Goal: Task Accomplishment & Management: Use online tool/utility

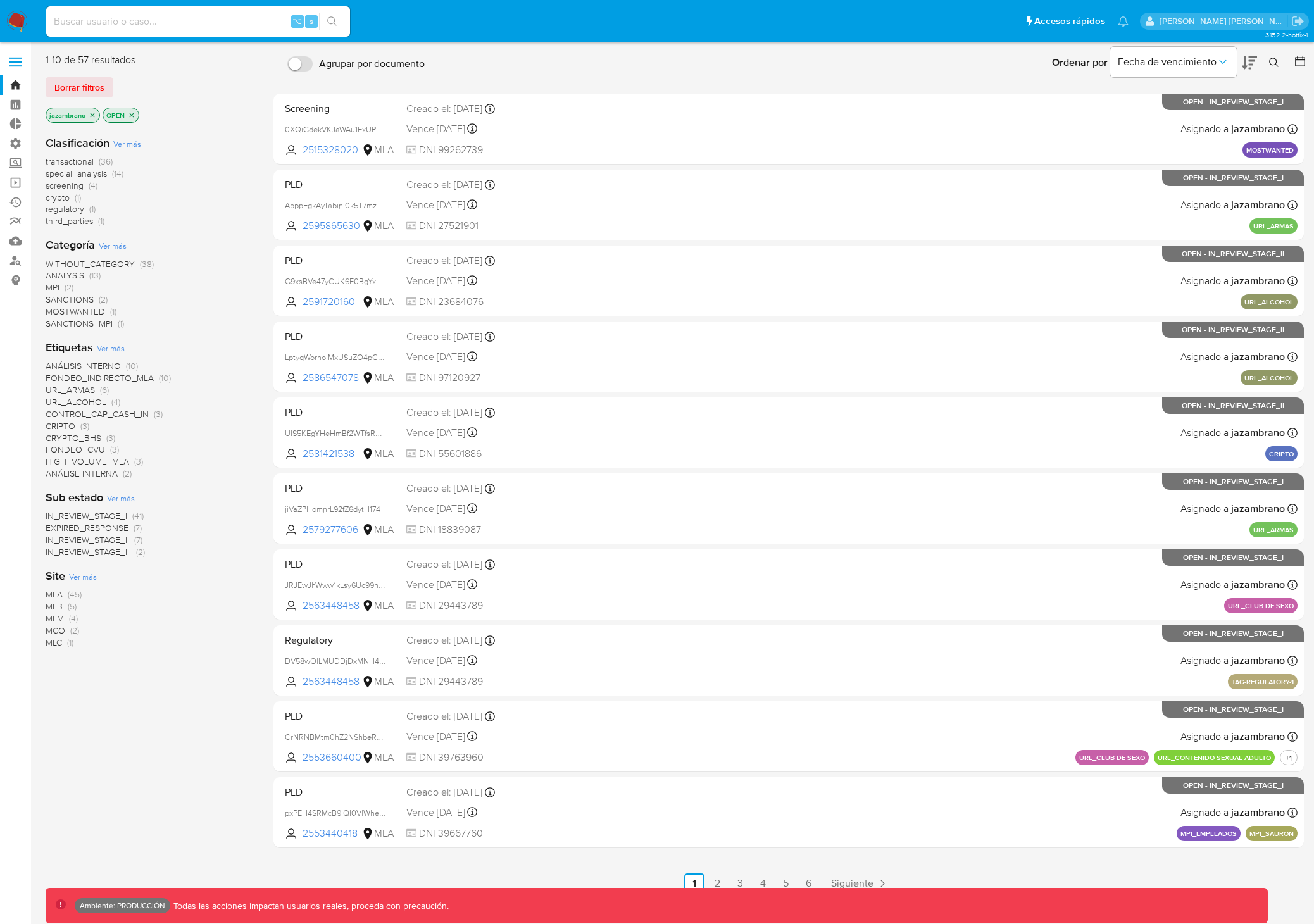
click at [17, 63] on label at bounding box center [16, 62] width 32 height 26
click at [0, 0] on input "checkbox" at bounding box center [0, 0] width 0 height 0
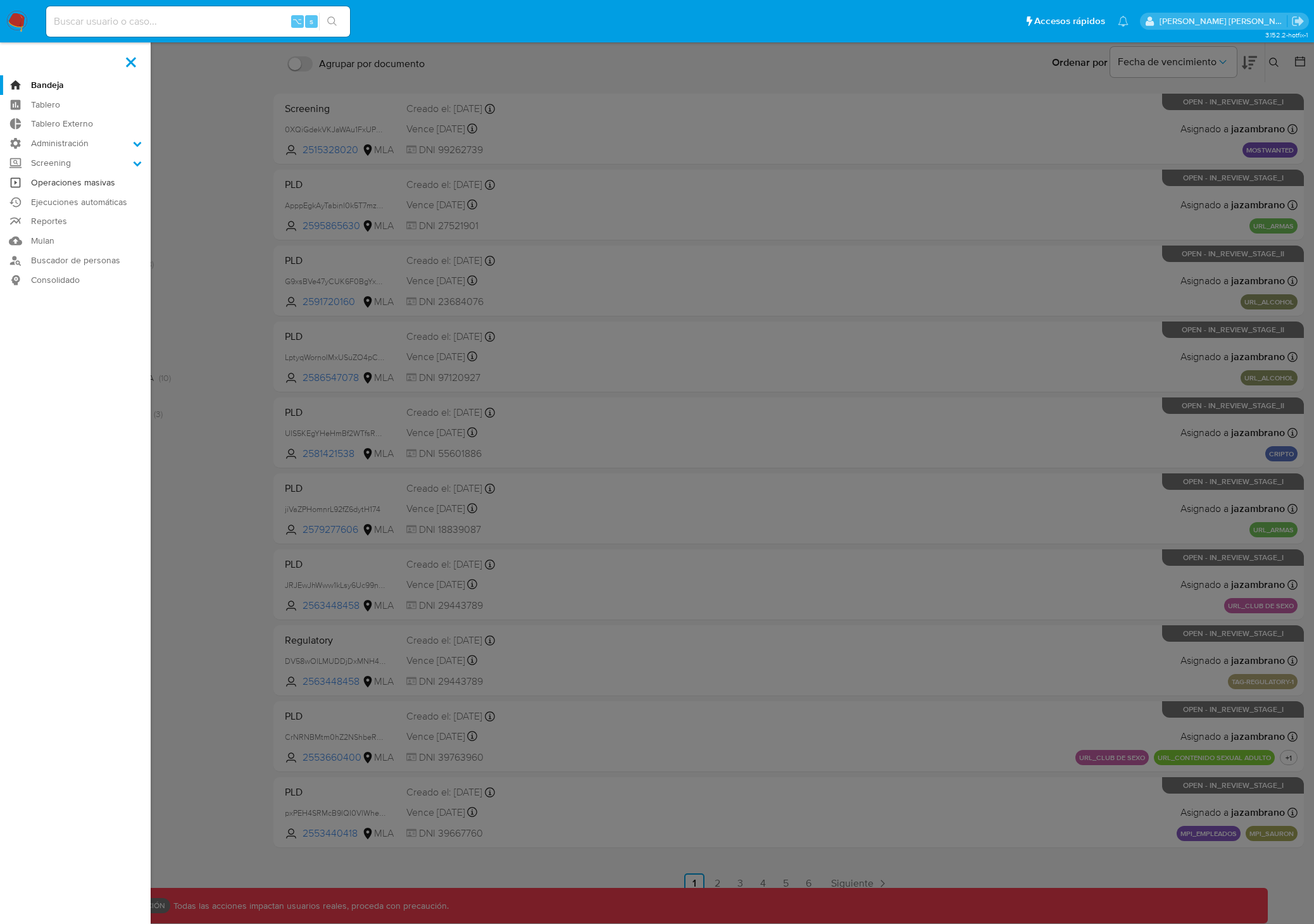
click at [88, 184] on link "Operaciones masivas" at bounding box center [75, 182] width 151 height 19
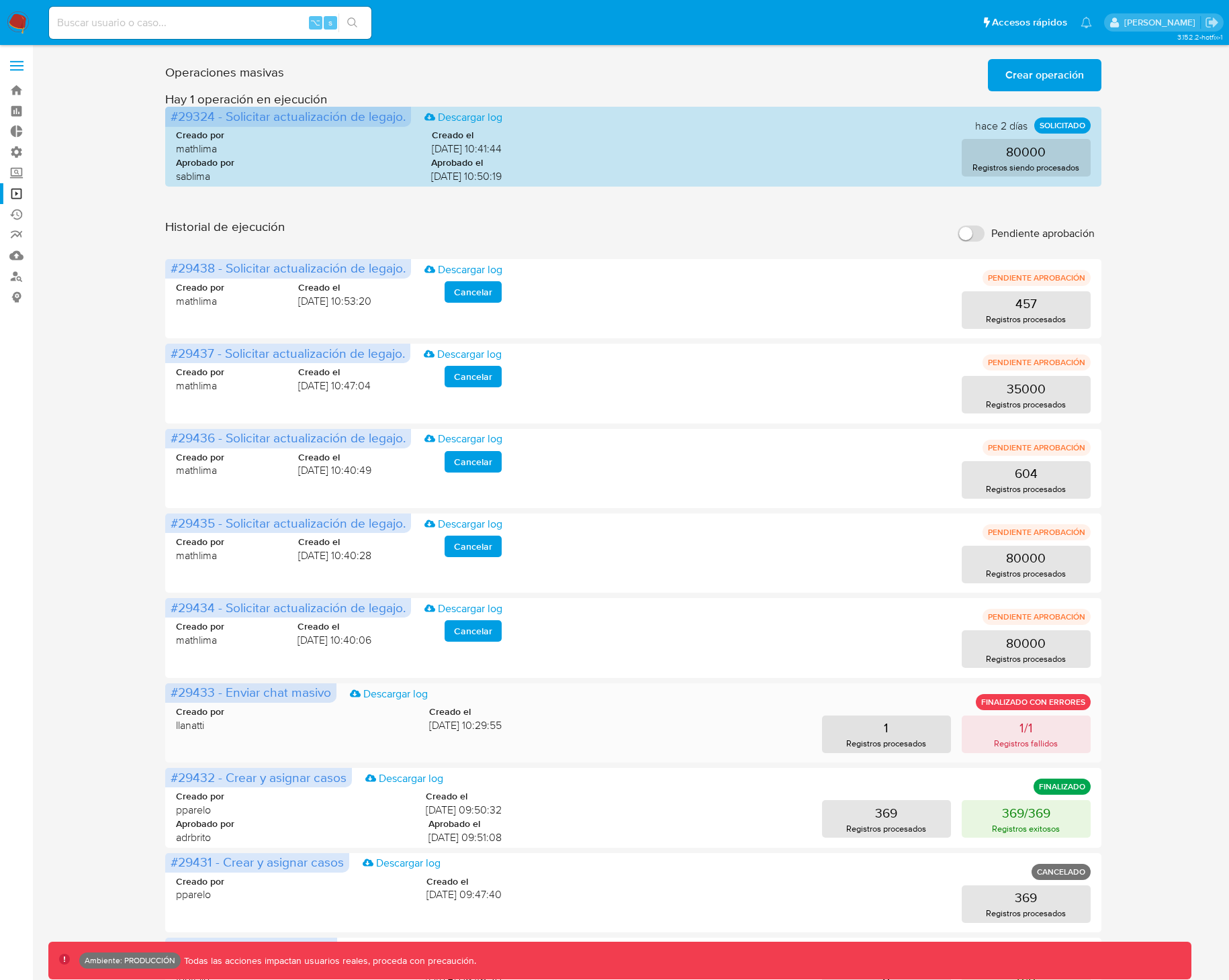
click at [756, 699] on div "Creado por llanatti Creado el [DATE] 10:29:55 1 Registros procesados 1/1 Regist…" at bounding box center [633, 720] width 915 height 64
click at [609, 717] on div "1 Registros procesados 1/1 Registros fallidos" at bounding box center [806, 734] width 567 height 38
click at [397, 697] on link "Descargar log" at bounding box center [389, 694] width 78 height 15
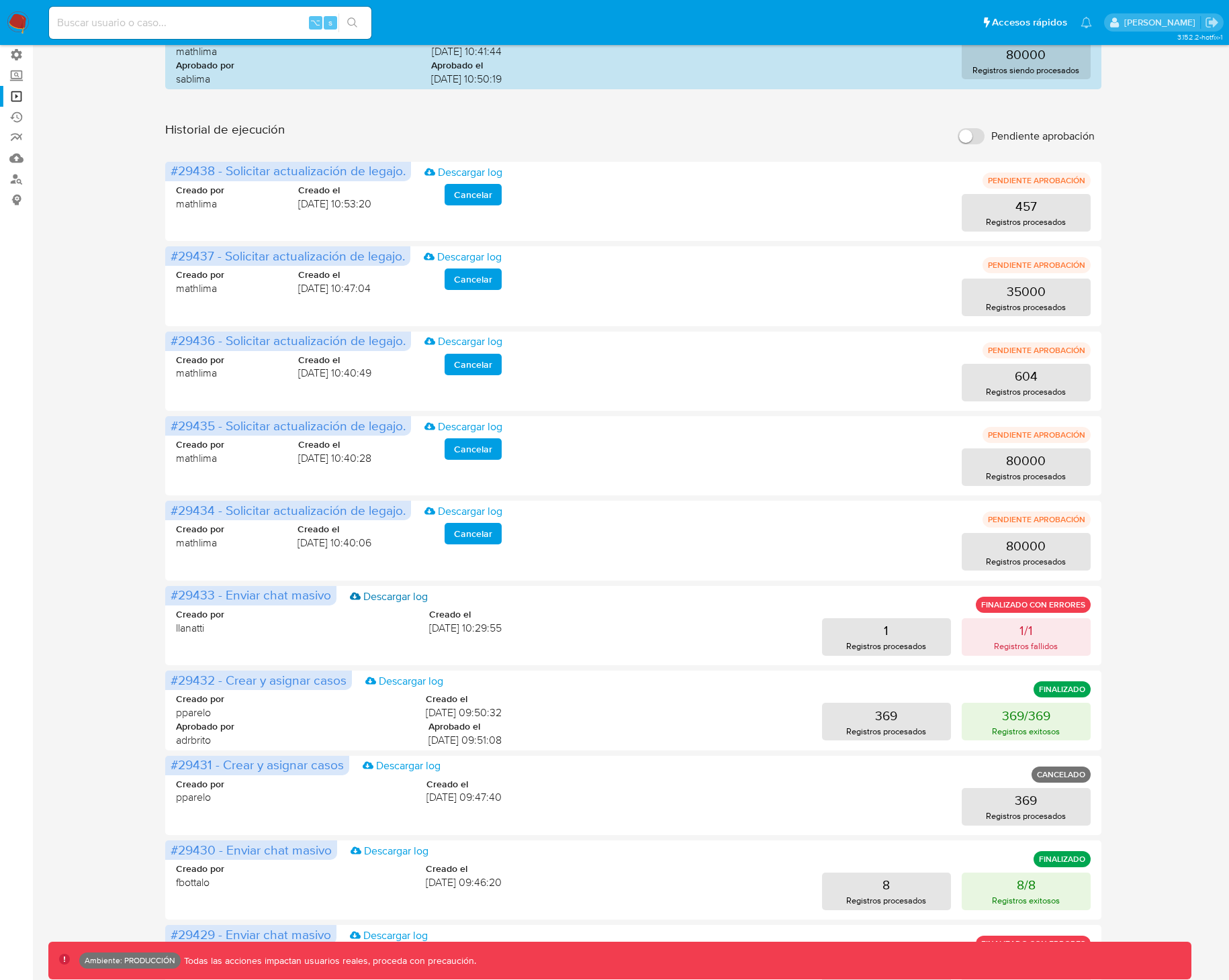
scroll to position [161, 0]
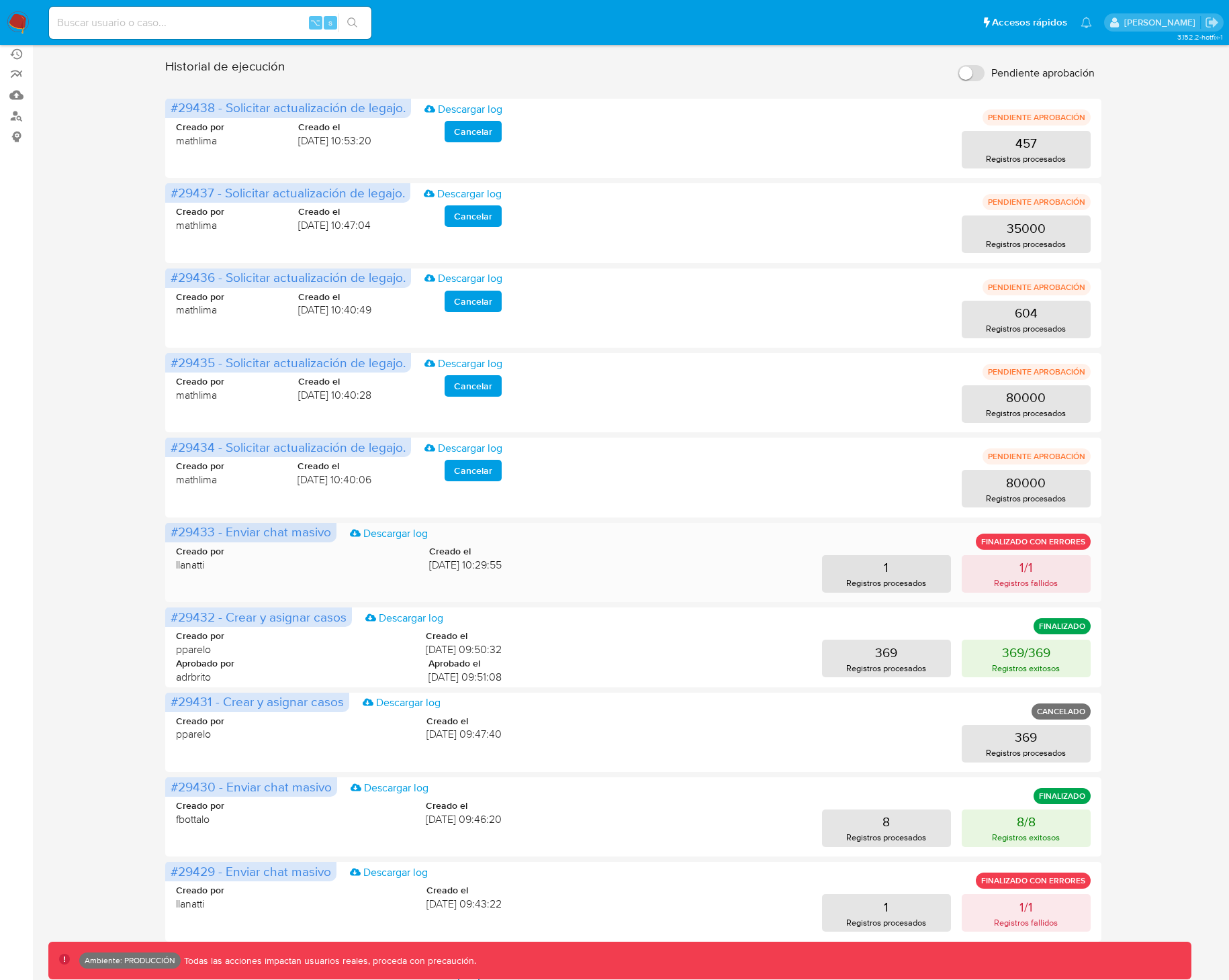
click at [246, 561] on div "Creado por llanatti Creado el [DATE] 10:29:55" at bounding box center [338, 558] width 325 height 27
click at [869, 577] on p "Registros procesados" at bounding box center [886, 583] width 80 height 13
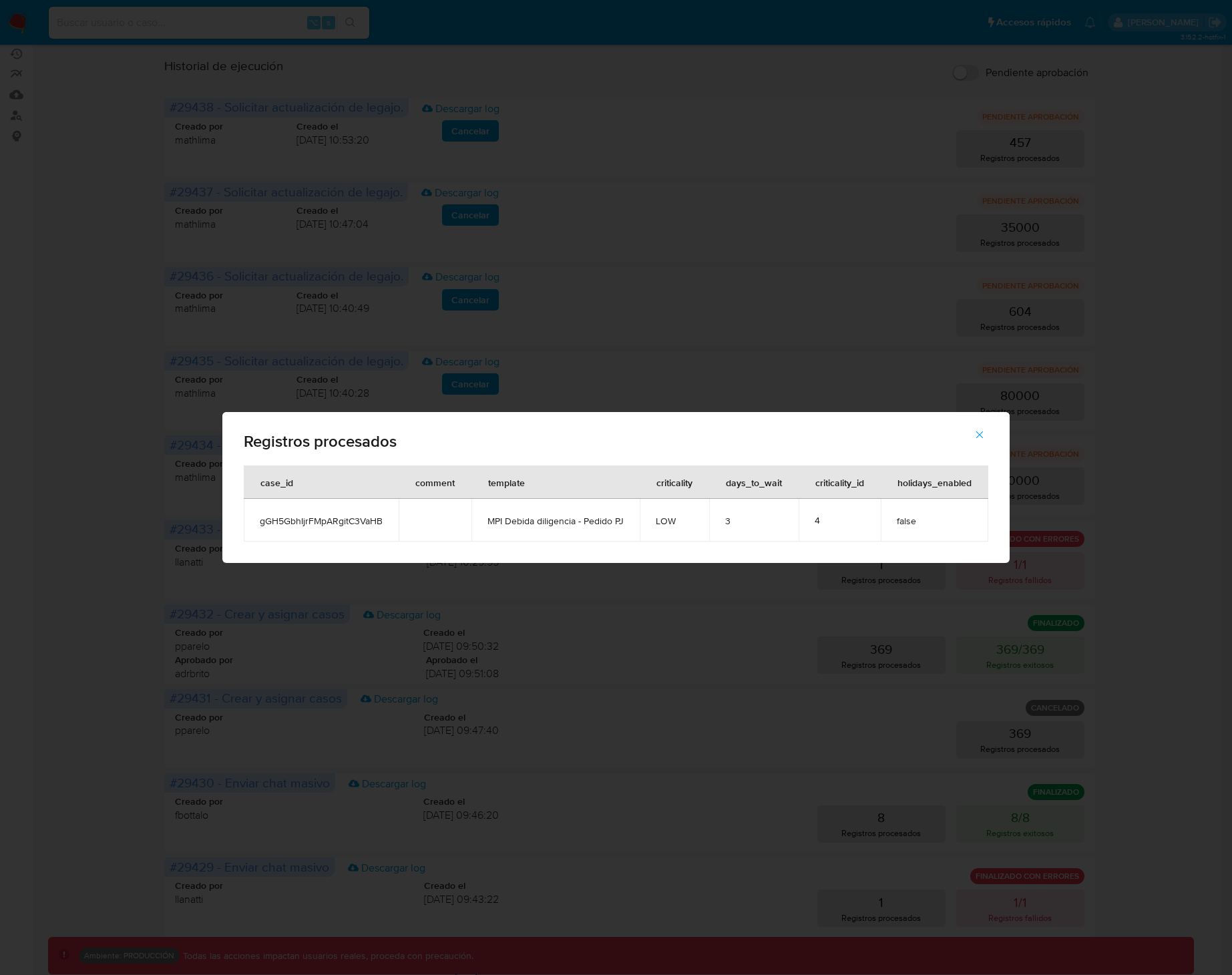
click at [1131, 549] on div "Registros procesados case_id comment template criticality days_to_wait critical…" at bounding box center [616, 487] width 1232 height 975
click at [1091, 555] on div "Registros procesados case_id comment template criticality days_to_wait critical…" at bounding box center [616, 487] width 1232 height 975
click at [983, 437] on icon "button" at bounding box center [980, 434] width 12 height 12
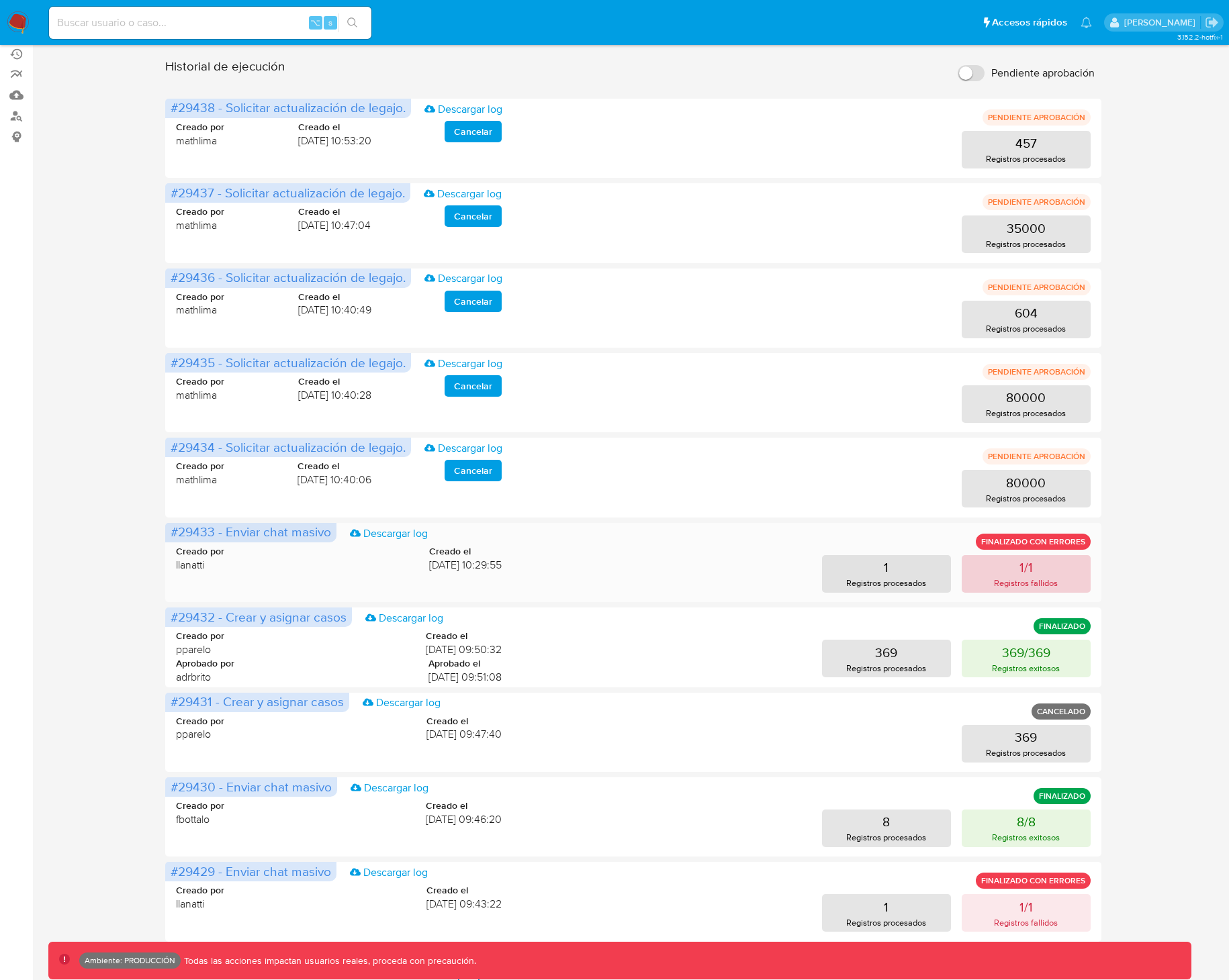
click at [1033, 577] on p "Registros fallidos" at bounding box center [1025, 583] width 63 height 13
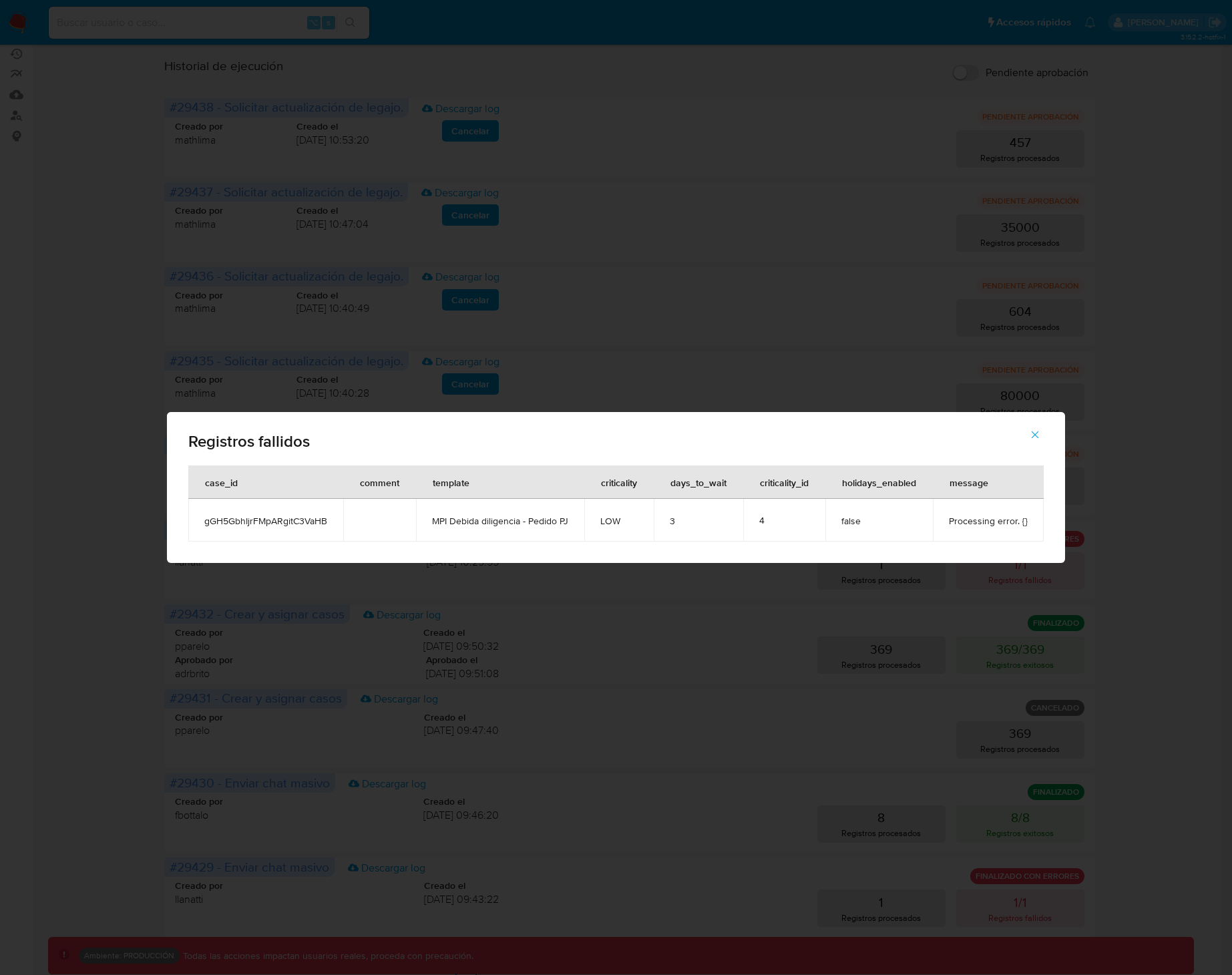
click at [1022, 520] on span "Processing error. {}" at bounding box center [988, 521] width 79 height 12
click at [1037, 434] on icon "button" at bounding box center [1035, 434] width 12 height 12
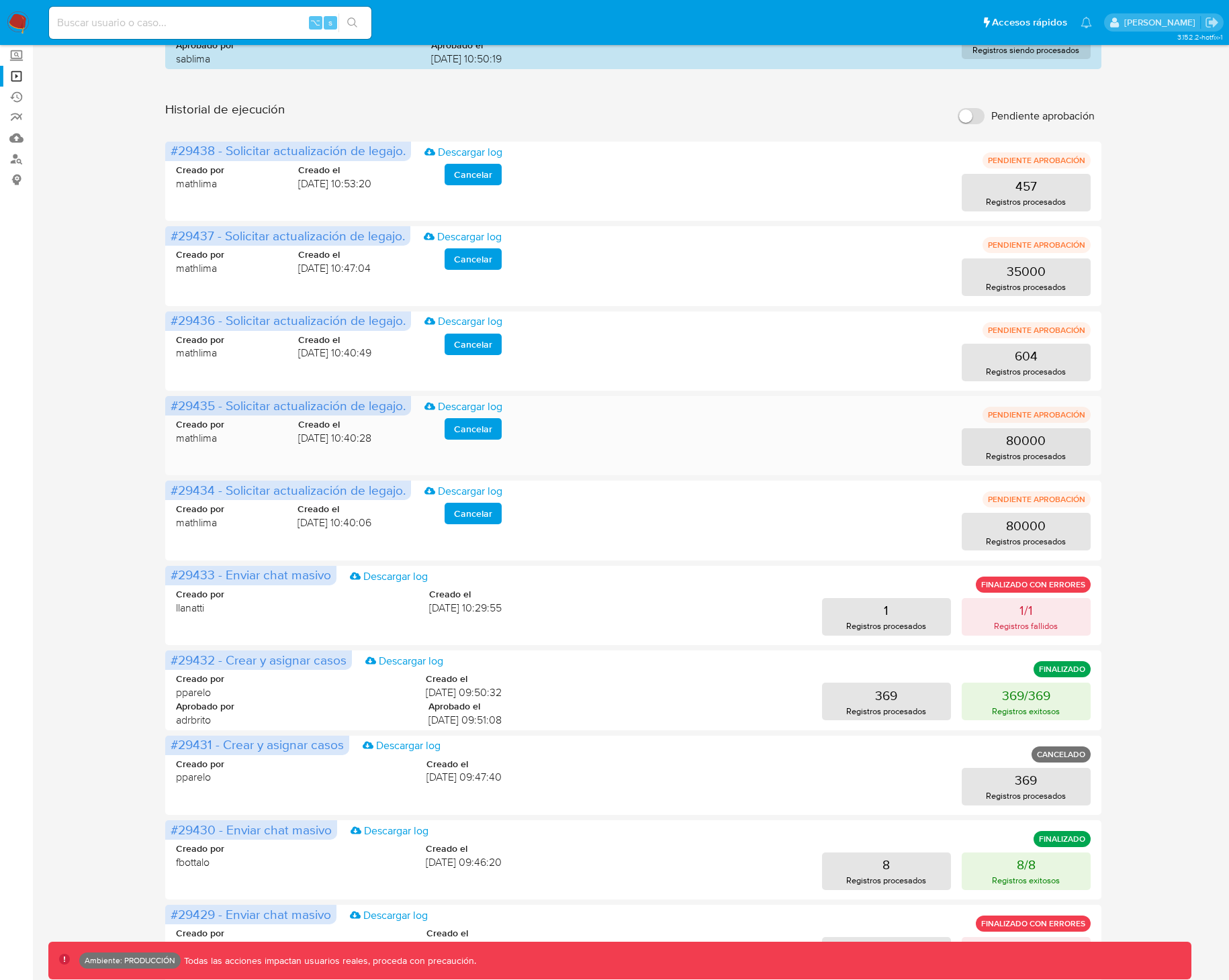
scroll to position [0, 0]
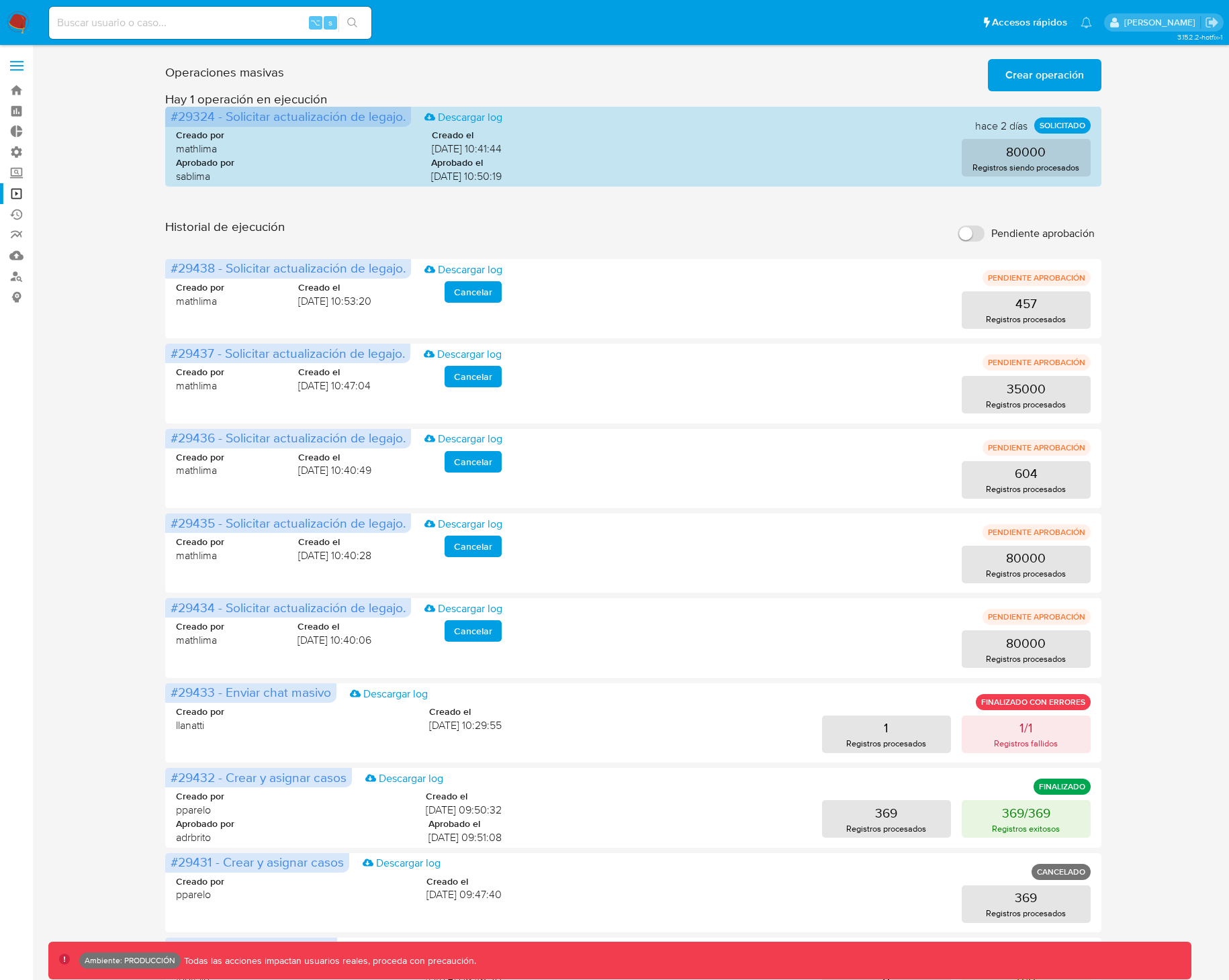
click at [980, 239] on input "Pendiente aprobación" at bounding box center [971, 234] width 27 height 16
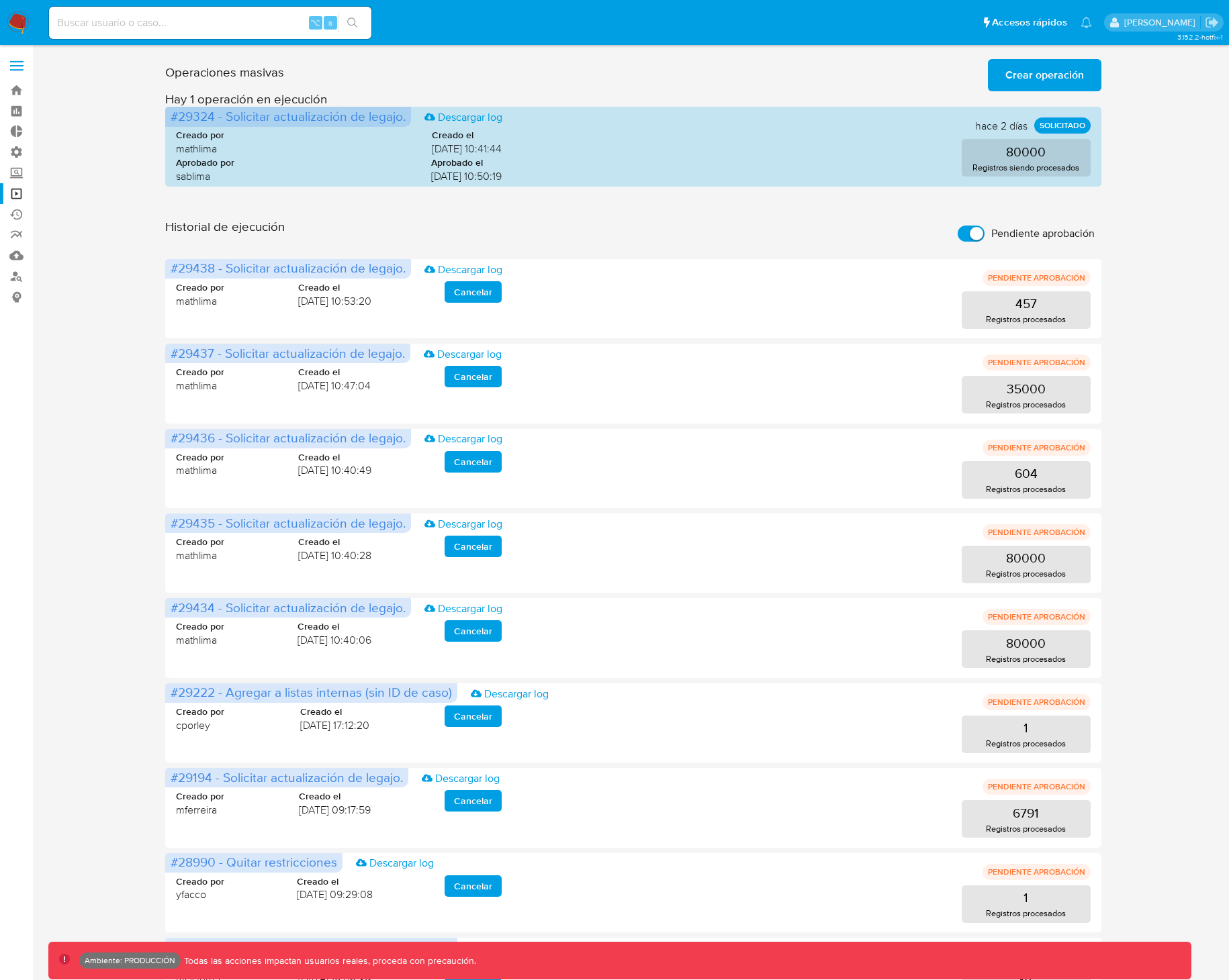
click at [972, 235] on input "Pendiente aprobación" at bounding box center [971, 234] width 27 height 16
checkbox input "false"
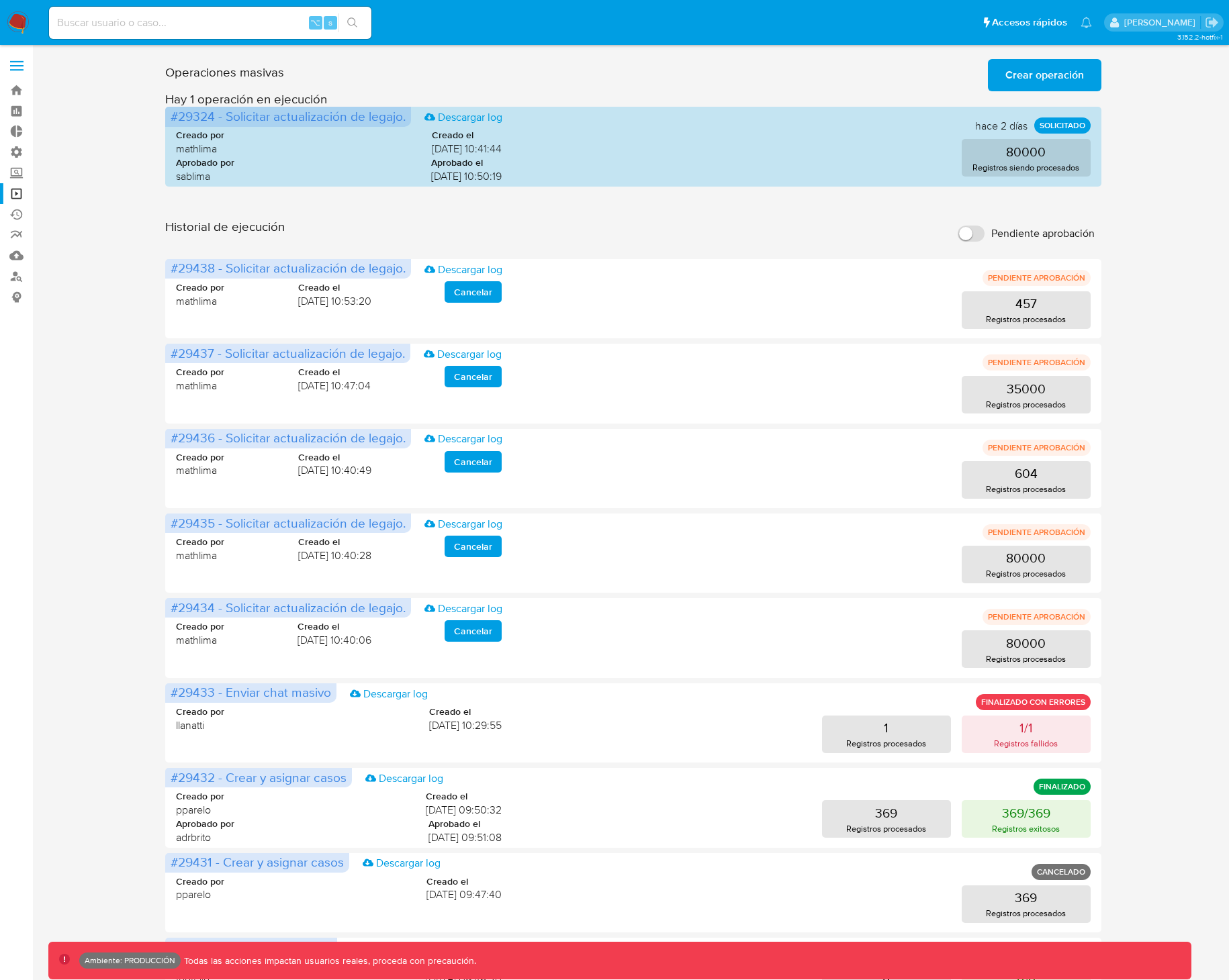
click at [13, 72] on label at bounding box center [17, 66] width 34 height 28
click at [0, 0] on input "checkbox" at bounding box center [0, 0] width 0 height 0
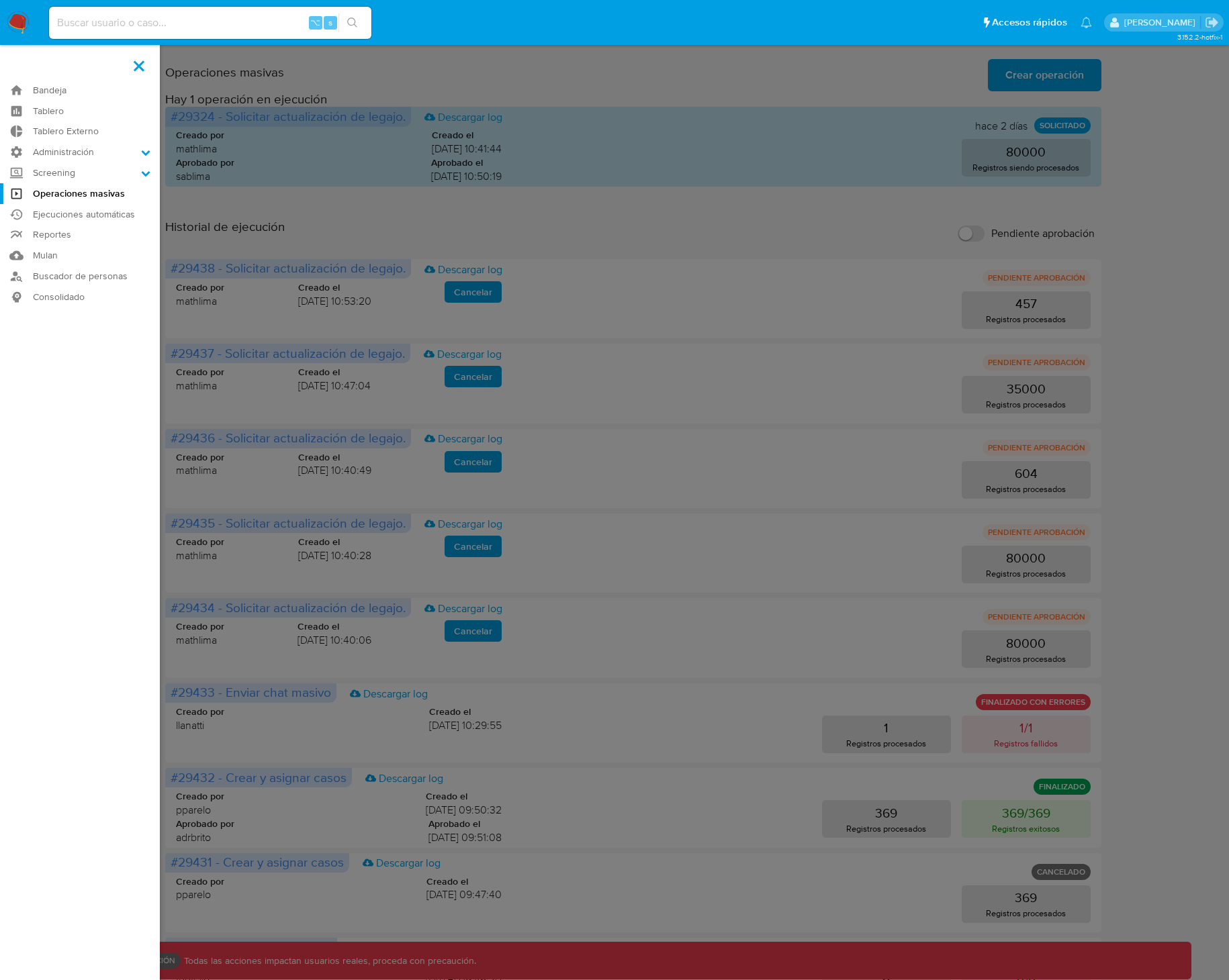
click at [848, 273] on label at bounding box center [614, 490] width 1229 height 980
click at [0, 0] on input "checkbox" at bounding box center [0, 0] width 0 height 0
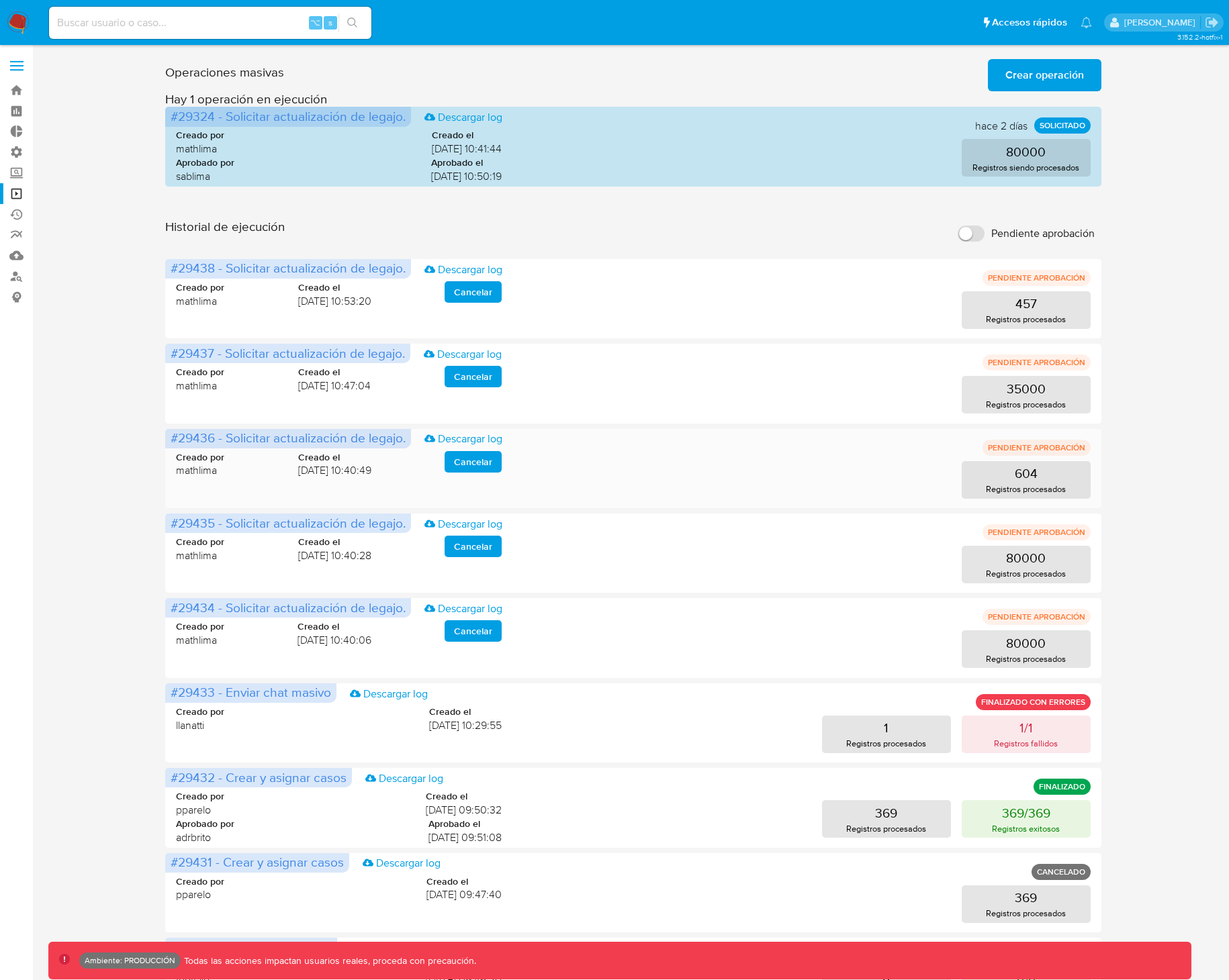
scroll to position [173, 0]
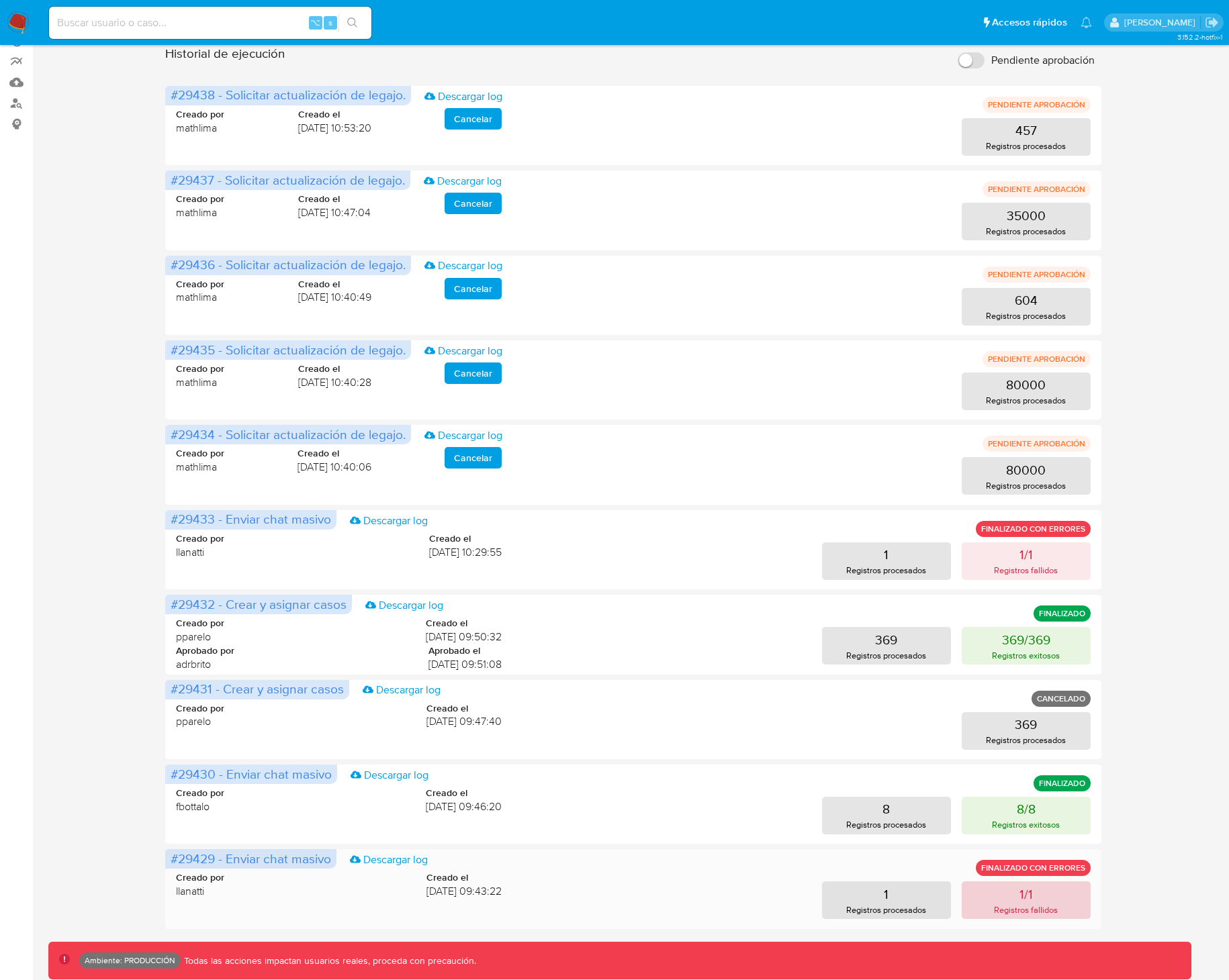
click at [1035, 897] on button "1/1 Registros fallidos" at bounding box center [1025, 900] width 129 height 38
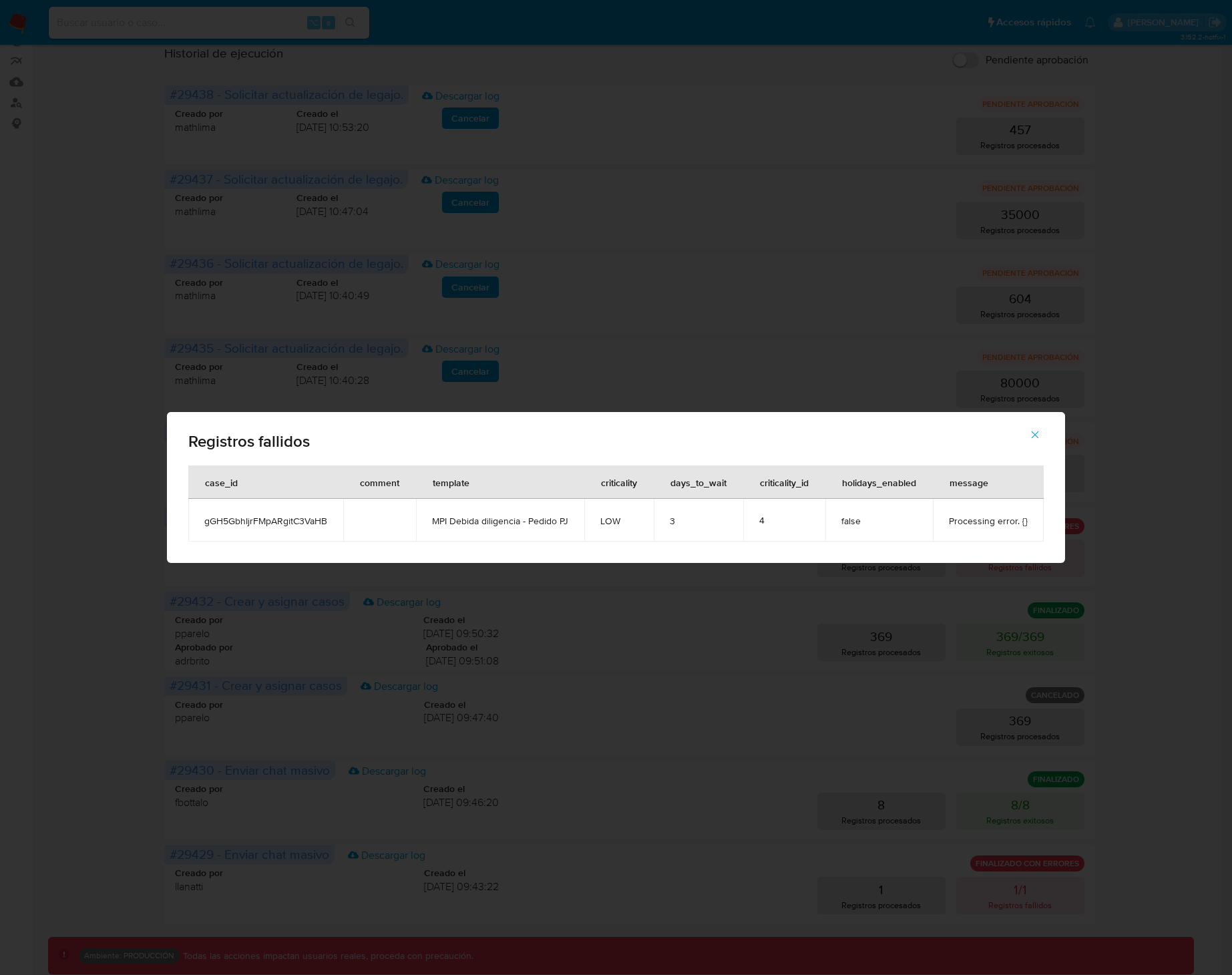
click at [911, 629] on div "Registros fallidos case_id comment template criticality days_to_wait criticalit…" at bounding box center [616, 487] width 1232 height 975
click at [1038, 433] on icon "button" at bounding box center [1035, 434] width 12 height 12
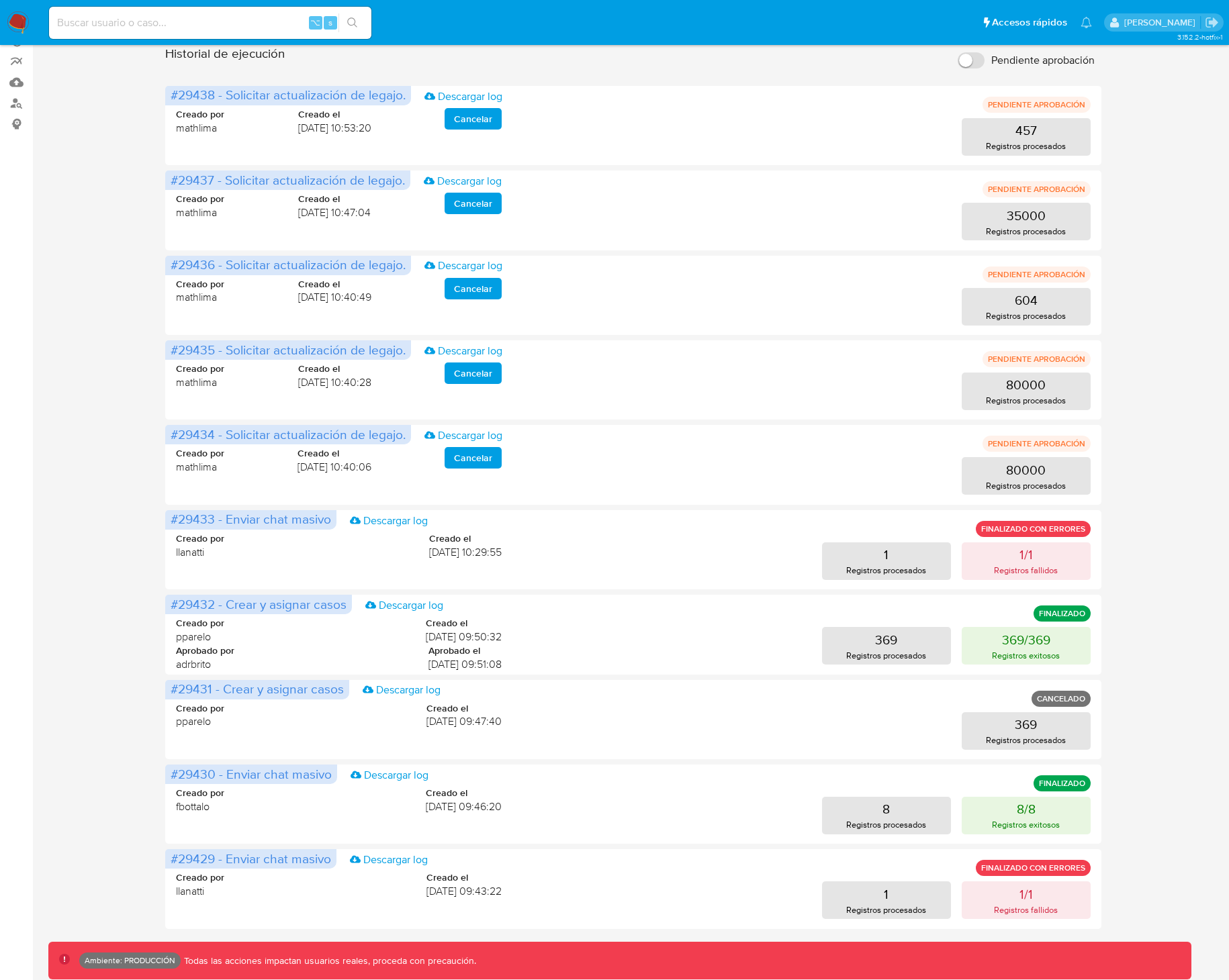
click at [125, 960] on p "Ambiente: PRODUCCIÓN" at bounding box center [130, 960] width 91 height 5
click at [1045, 559] on button "1/1 Registros fallidos" at bounding box center [1025, 560] width 129 height 38
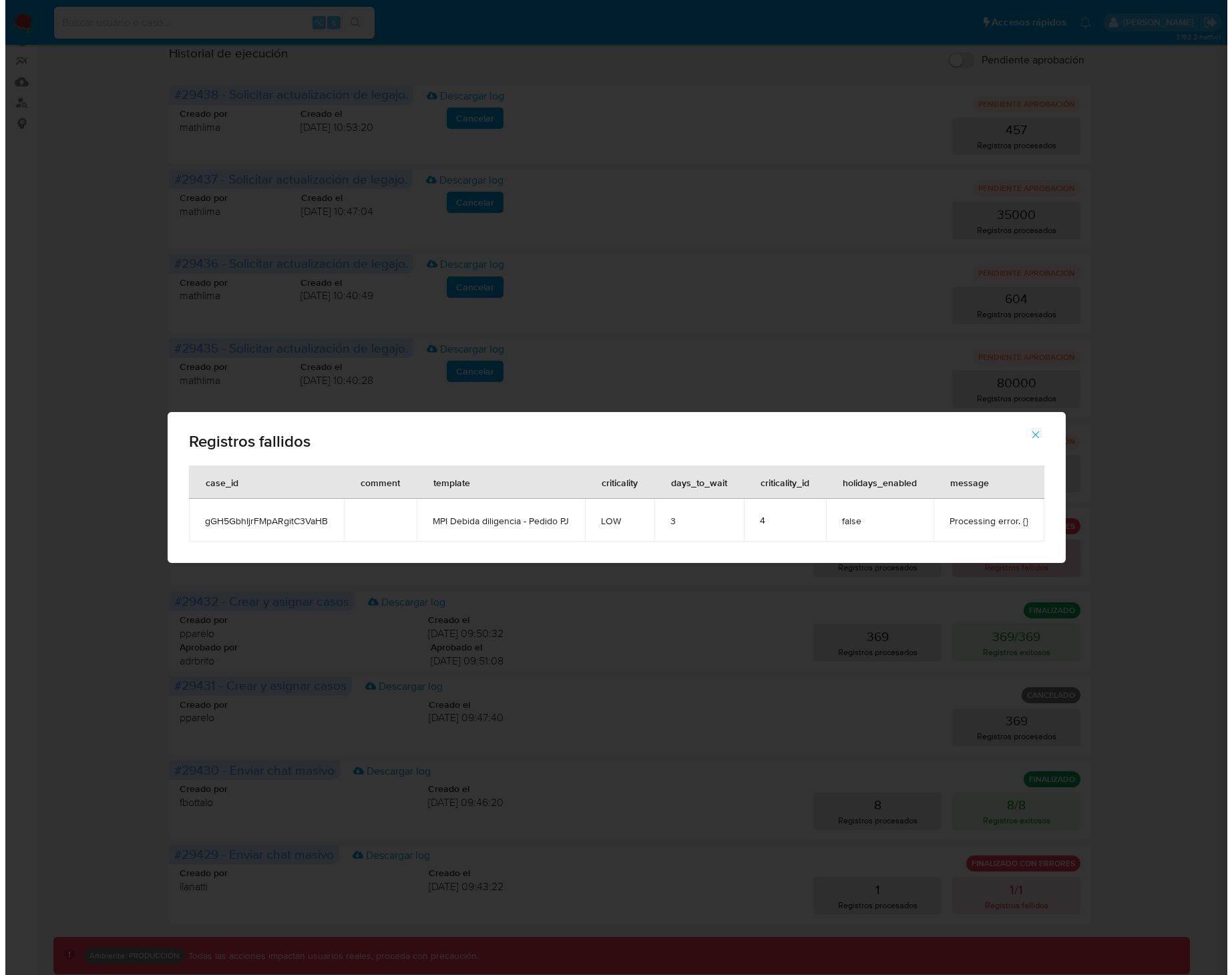
scroll to position [172, 0]
